Goal: Task Accomplishment & Management: Manage account settings

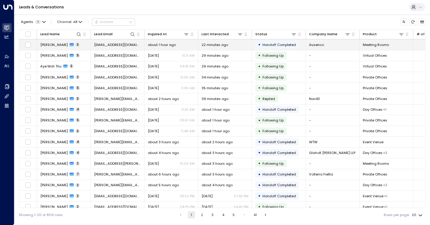
click at [43, 44] on span "[PERSON_NAME]" at bounding box center [53, 44] width 27 height 5
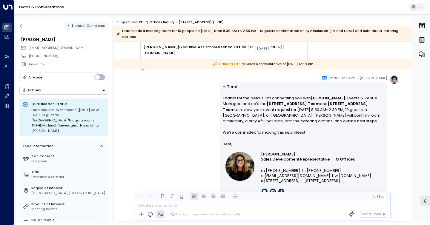
scroll to position [699, 0]
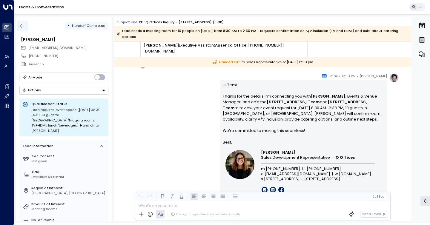
click at [21, 24] on icon "button" at bounding box center [22, 26] width 6 height 6
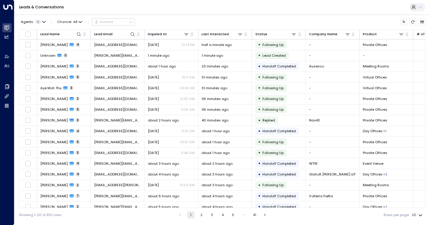
click at [371, 4] on div "Leads & Conversations" at bounding box center [221, 7] width 415 height 15
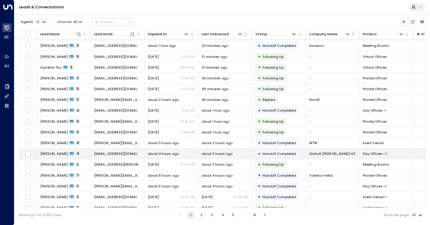
scroll to position [24, 0]
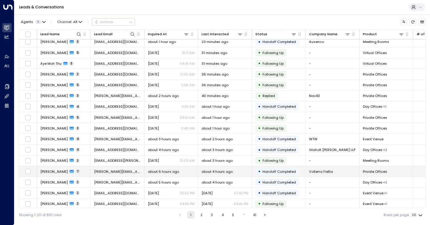
click at [52, 172] on span "[PERSON_NAME]" at bounding box center [53, 171] width 27 height 5
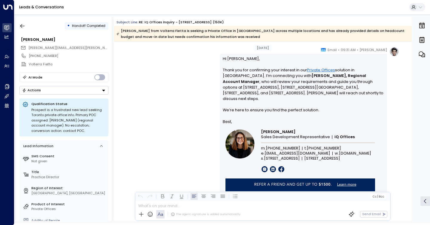
scroll to position [1528, 0]
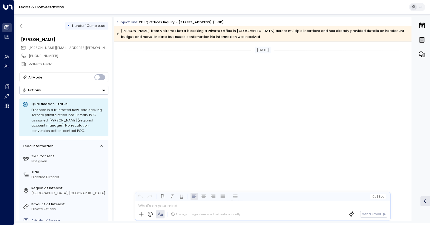
scroll to position [1536, 0]
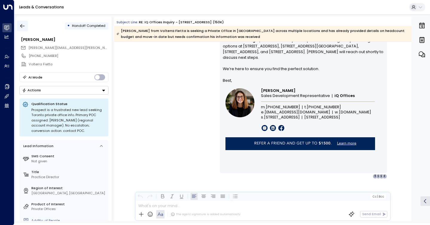
click at [24, 24] on icon "button" at bounding box center [22, 26] width 6 height 6
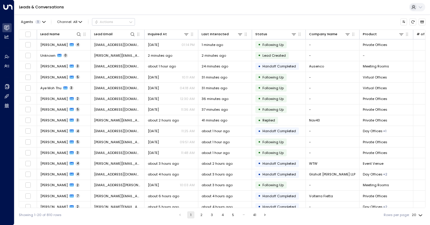
click at [204, 11] on div "Leads & Conversations" at bounding box center [221, 7] width 415 height 15
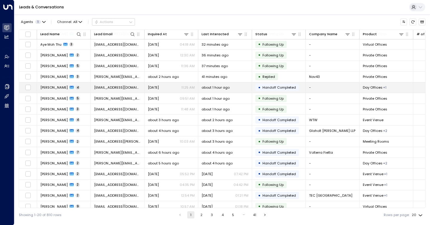
scroll to position [44, 0]
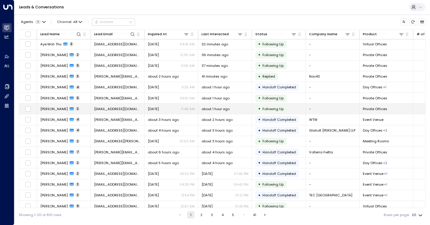
click at [49, 109] on span "Johann Djedje" at bounding box center [53, 109] width 27 height 5
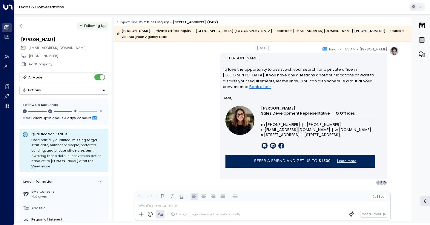
scroll to position [733, 0]
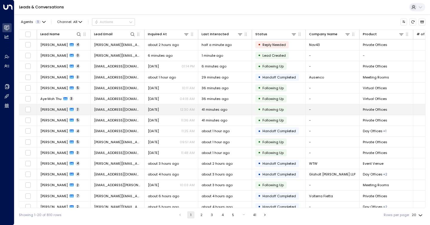
click at [56, 111] on span "[PERSON_NAME]" at bounding box center [53, 109] width 27 height 5
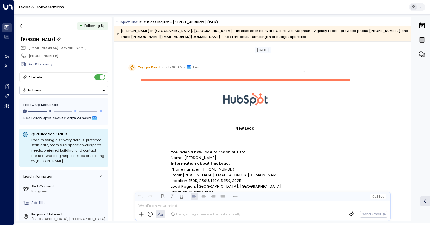
scroll to position [583, 0]
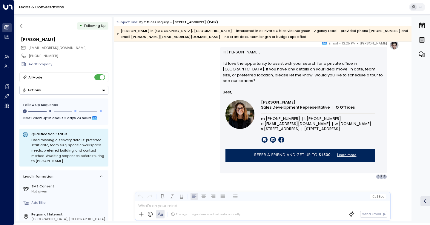
click at [160, 59] on div "Maya Bennett • 12:25 PM • Email Hi Shanna, I’d love the opportunity to assist w…" at bounding box center [263, 109] width 272 height 139
click at [24, 27] on icon "button" at bounding box center [22, 26] width 6 height 6
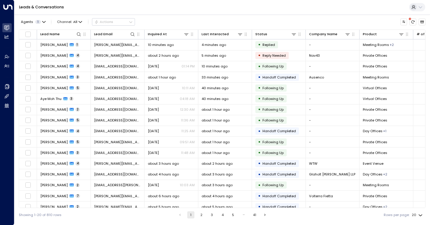
click at [417, 1] on div "Leads & Conversations" at bounding box center [221, 7] width 415 height 15
click at [419, 2] on div "Leads & Conversations" at bounding box center [221, 7] width 415 height 15
click at [422, 9] on icon at bounding box center [420, 7] width 5 height 5
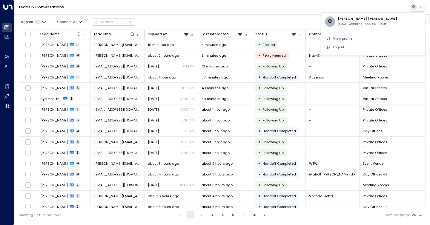
click at [253, 6] on div at bounding box center [215, 112] width 430 height 225
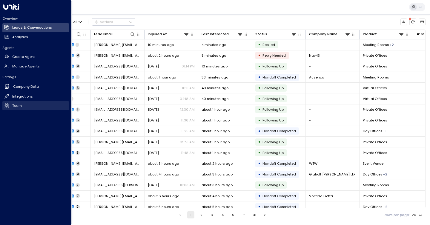
click at [23, 106] on link "Team Team" at bounding box center [35, 105] width 67 height 9
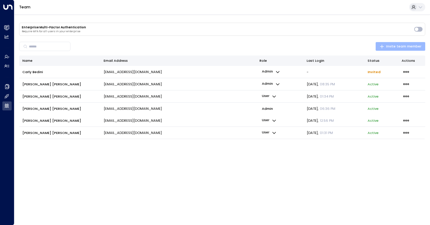
click at [409, 47] on span "Invite team member" at bounding box center [400, 47] width 42 height 6
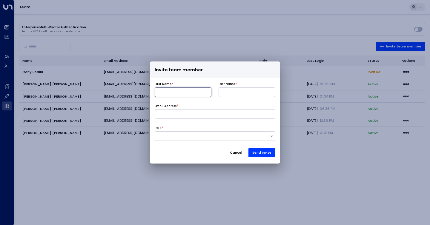
click at [191, 90] on input at bounding box center [183, 92] width 57 height 10
type input "******"
type input "*****"
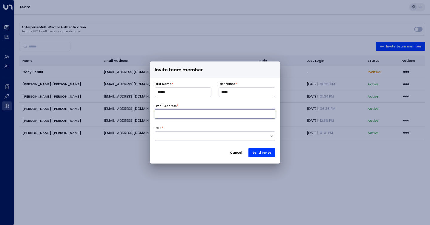
click at [173, 112] on input at bounding box center [215, 114] width 121 height 10
type input "**********"
click at [192, 137] on div at bounding box center [212, 135] width 115 height 5
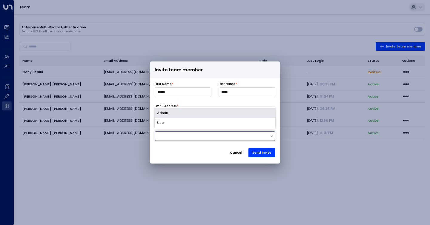
click at [203, 137] on div at bounding box center [212, 135] width 115 height 5
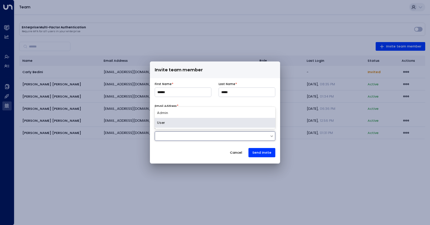
click at [232, 153] on button "Cancel" at bounding box center [236, 152] width 21 height 9
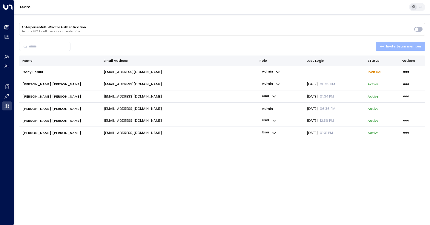
click at [394, 48] on span "Invite team member" at bounding box center [400, 47] width 42 height 6
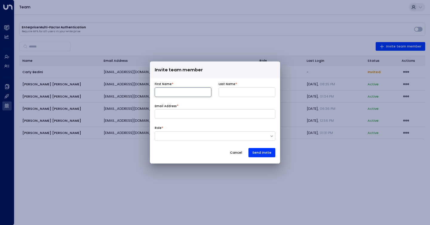
click at [192, 91] on input at bounding box center [183, 92] width 57 height 10
type input "******"
click at [233, 89] on input at bounding box center [246, 92] width 57 height 10
type input "*****"
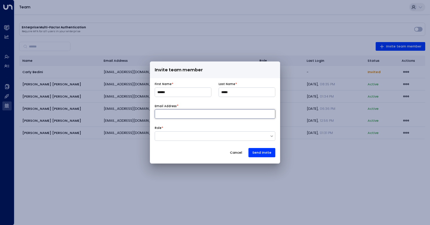
click at [204, 115] on input at bounding box center [215, 114] width 121 height 10
type input "**********"
click at [200, 138] on div at bounding box center [212, 135] width 115 height 5
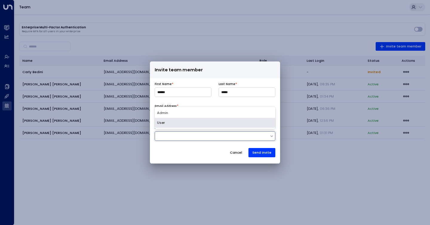
click at [193, 123] on div "User" at bounding box center [215, 123] width 121 height 10
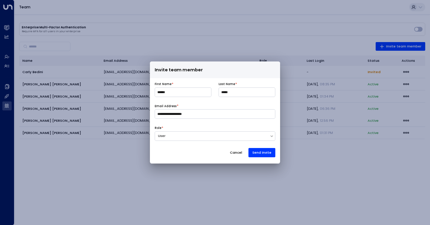
click at [264, 157] on div "**********" at bounding box center [215, 119] width 130 height 83
click at [264, 154] on button "Send Invite" at bounding box center [261, 152] width 27 height 9
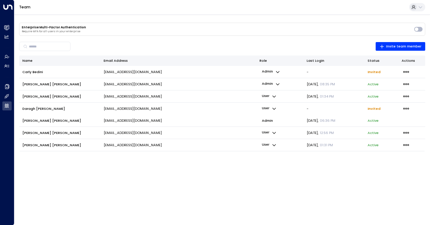
click at [255, 148] on td "lhenderson@iqoffices.com" at bounding box center [177, 145] width 155 height 12
